Goal: Navigation & Orientation: Go to known website

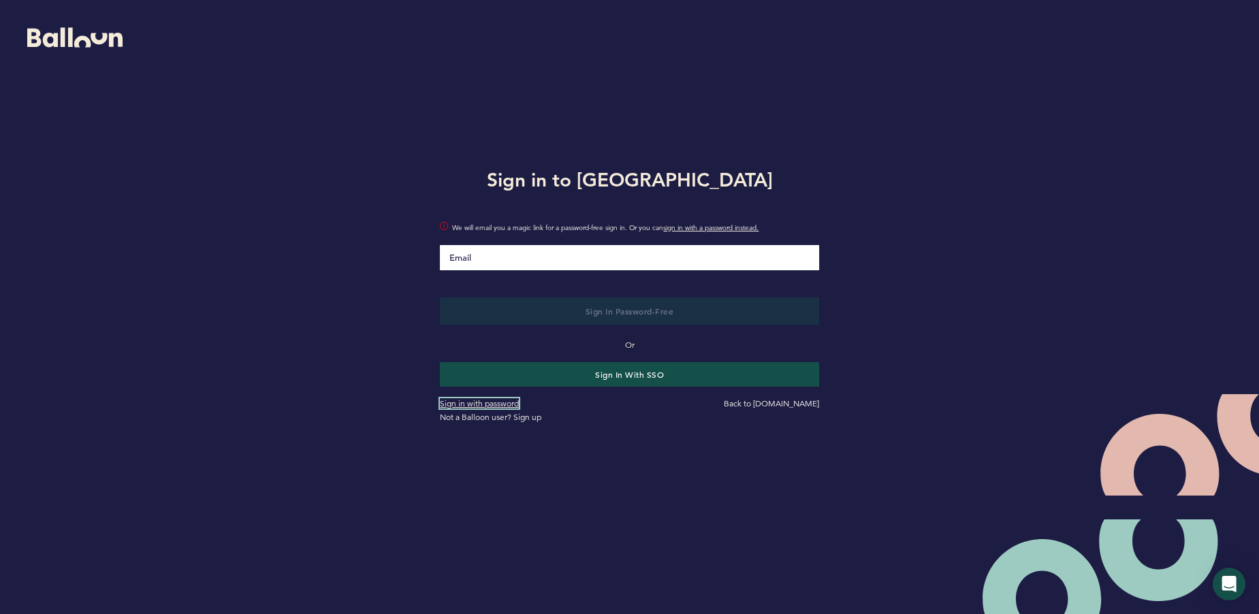
click at [499, 402] on link "Sign in with password" at bounding box center [479, 403] width 79 height 10
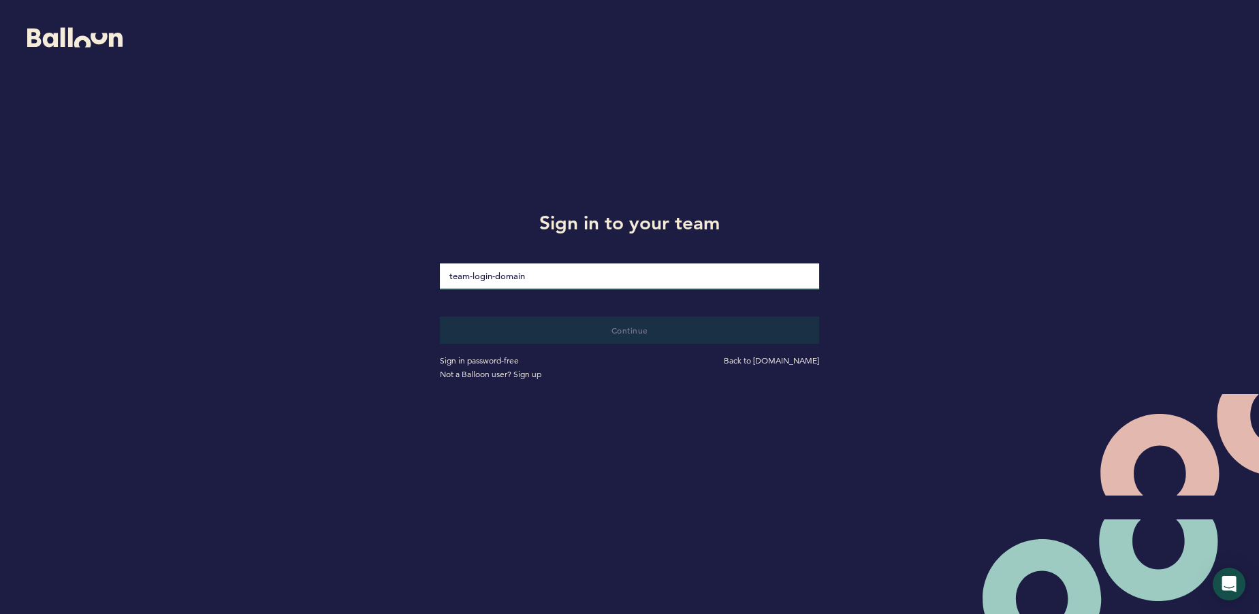
click at [494, 274] on input "loginDomain" at bounding box center [629, 277] width 379 height 26
type input "balloon-success"
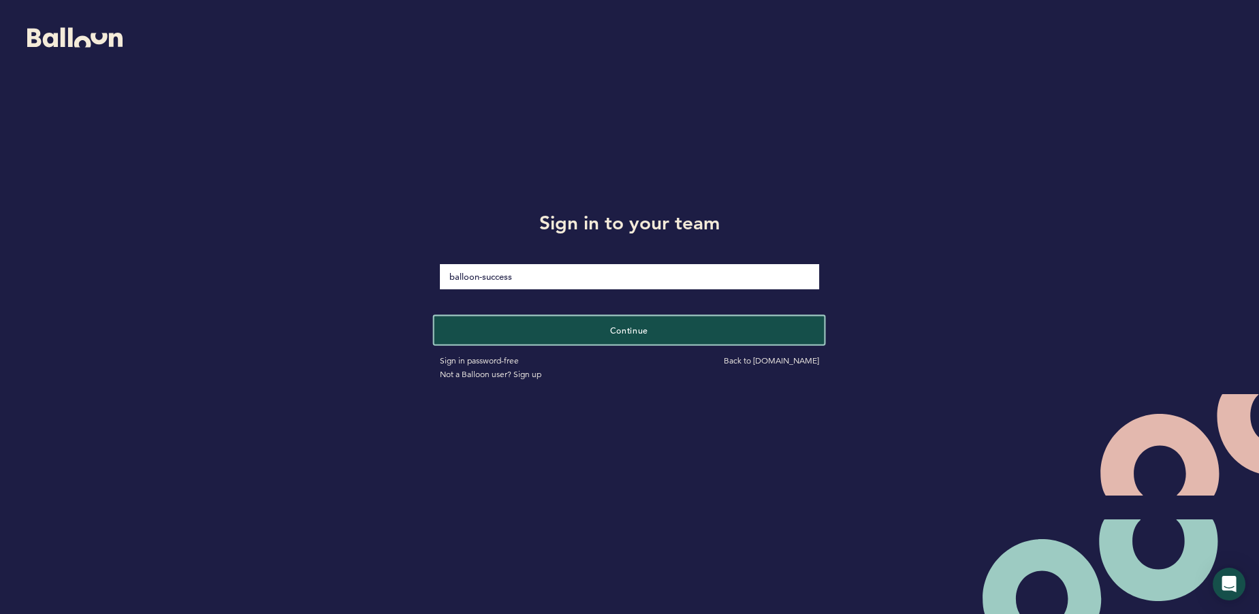
click at [550, 332] on button "Continue" at bounding box center [629, 330] width 390 height 28
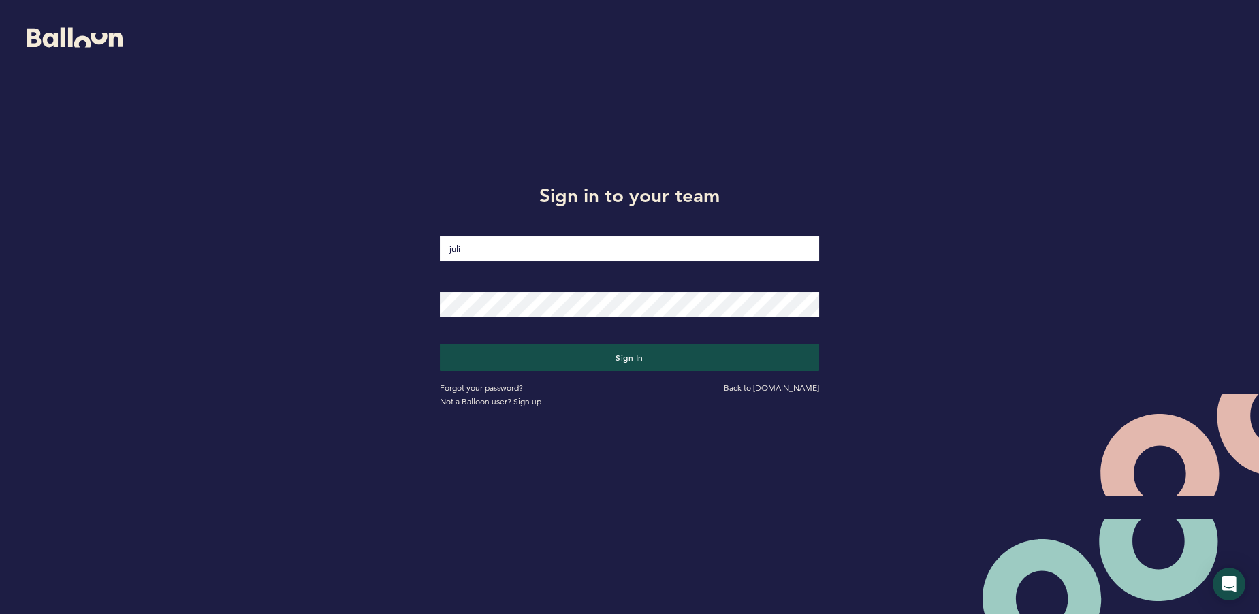
type input "[PERSON_NAME][EMAIL_ADDRESS][DOMAIN_NAME]"
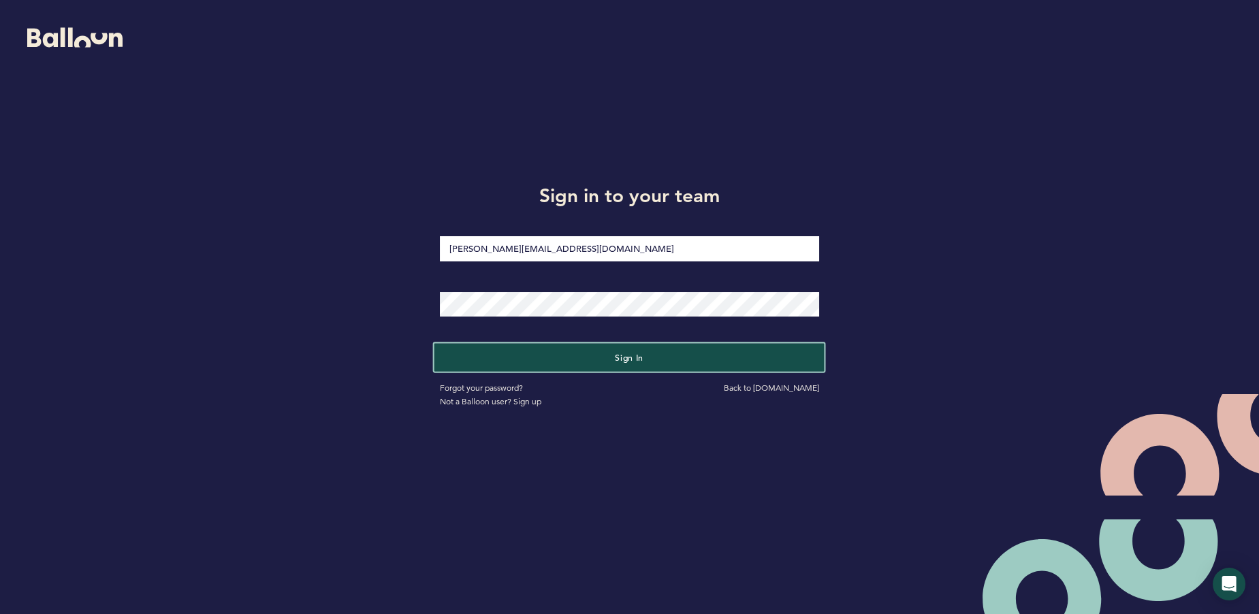
click at [587, 350] on button "Sign in" at bounding box center [629, 357] width 390 height 28
